Goal: Information Seeking & Learning: Learn about a topic

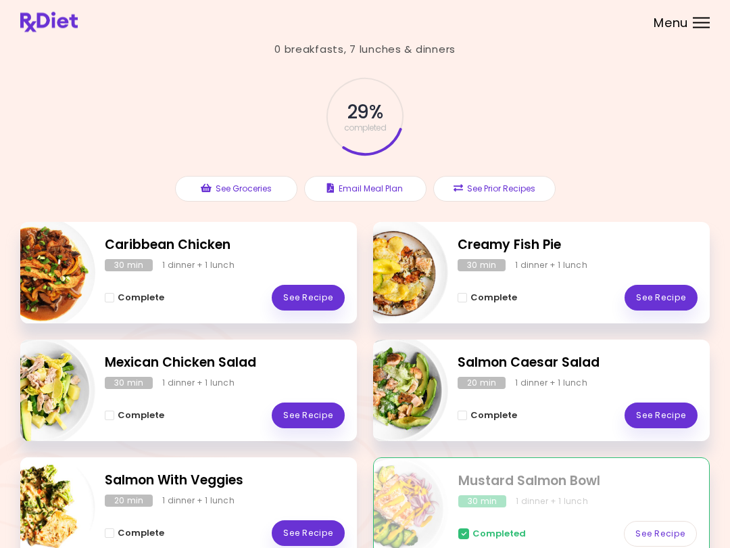
scroll to position [24, 0]
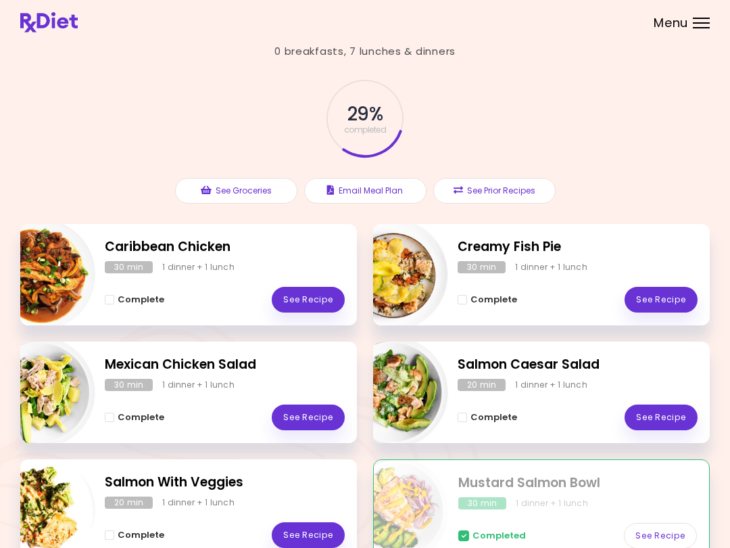
click at [663, 409] on link "See Recipe" at bounding box center [661, 417] width 73 height 26
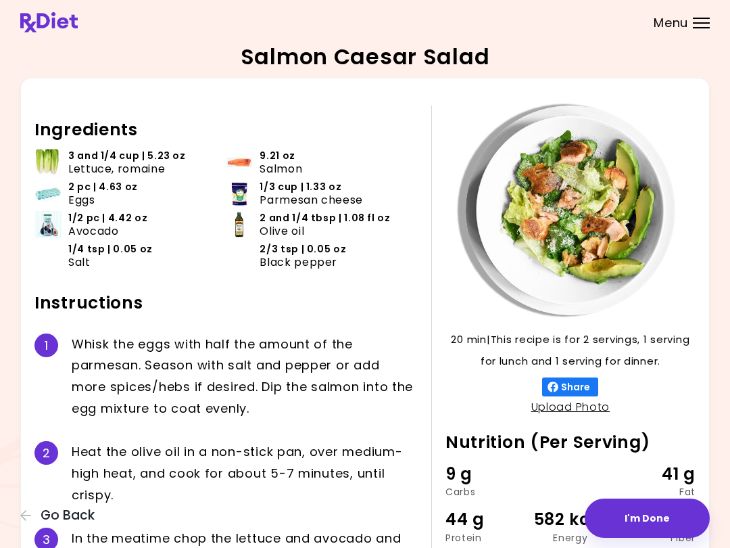
click at [12, 523] on div "Salmon Caesar Salad 20 min 20 min | This recipe is for 2 servings, 1 serving fo…" at bounding box center [365, 359] width 730 height 719
click at [20, 521] on icon "button" at bounding box center [26, 515] width 12 height 12
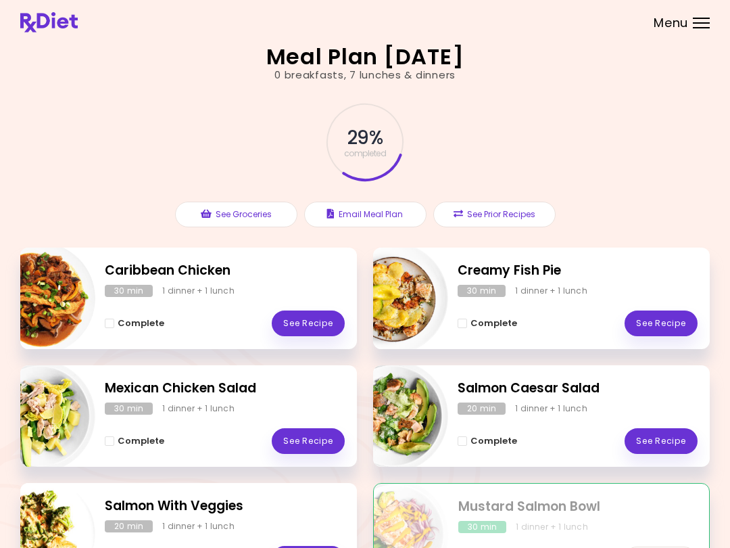
click at [673, 326] on link "See Recipe" at bounding box center [661, 323] width 73 height 26
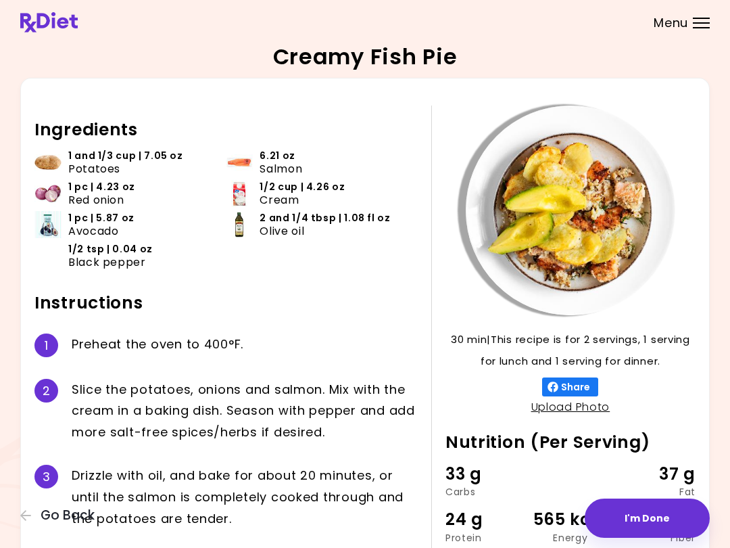
click at [20, 535] on div "30 min 30 min | This recipe is for 2 servings, 1 serving for lunch and 1 servin…" at bounding box center [364, 355] width 689 height 555
click at [28, 522] on button "Go Back" at bounding box center [60, 515] width 81 height 15
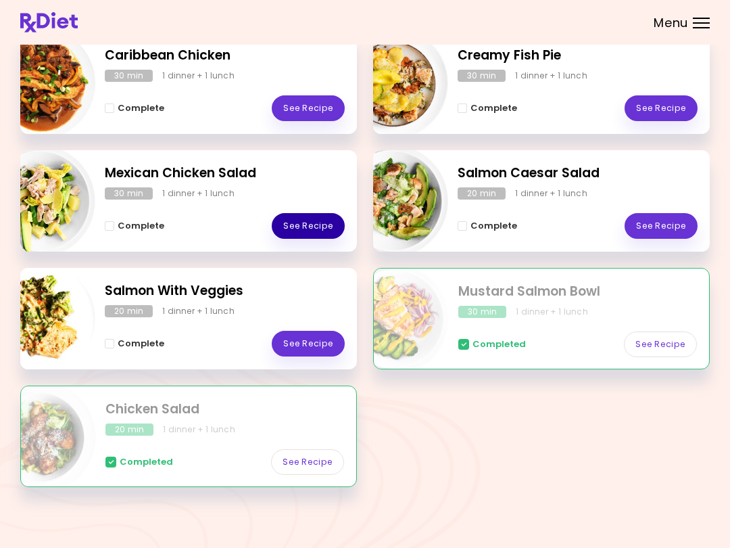
scroll to position [216, 0]
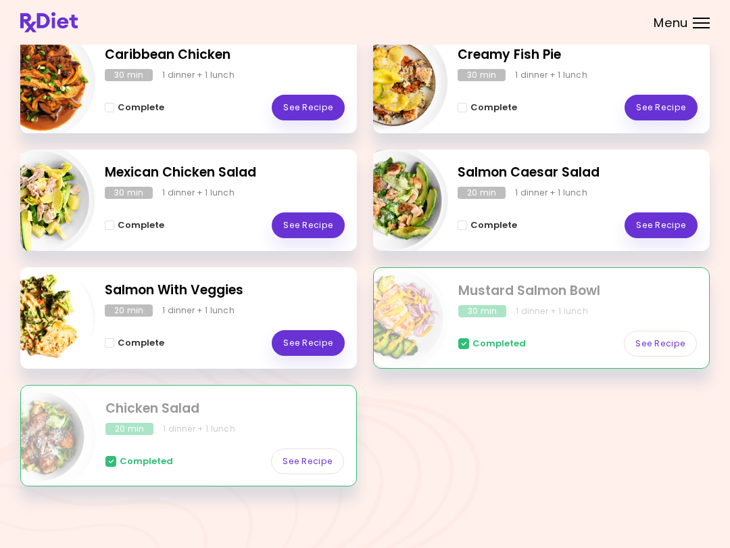
click at [299, 337] on link "See Recipe" at bounding box center [308, 343] width 73 height 26
